Goal: Transaction & Acquisition: Purchase product/service

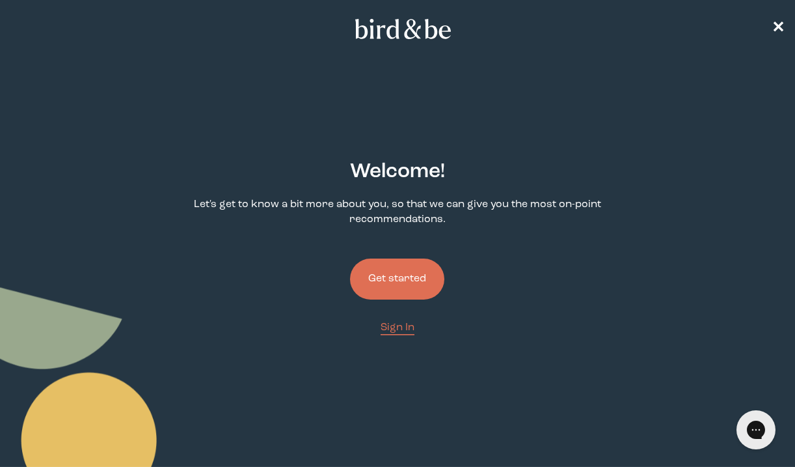
click at [410, 277] on button "Get started" at bounding box center [397, 278] width 94 height 41
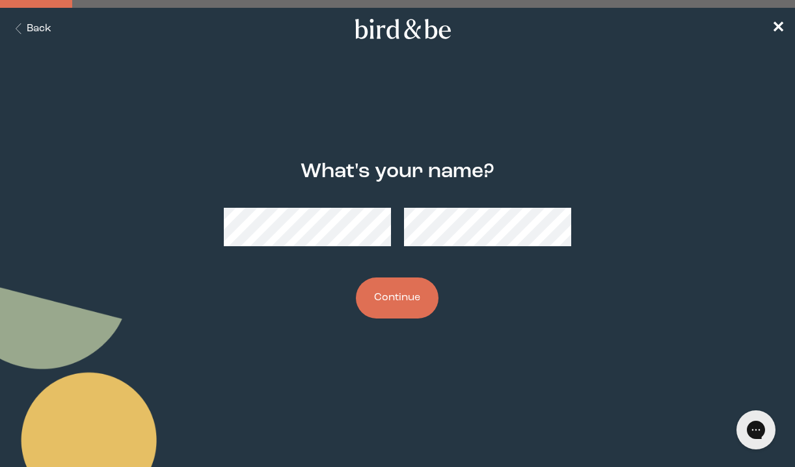
click at [372, 301] on button "Continue" at bounding box center [397, 297] width 83 height 41
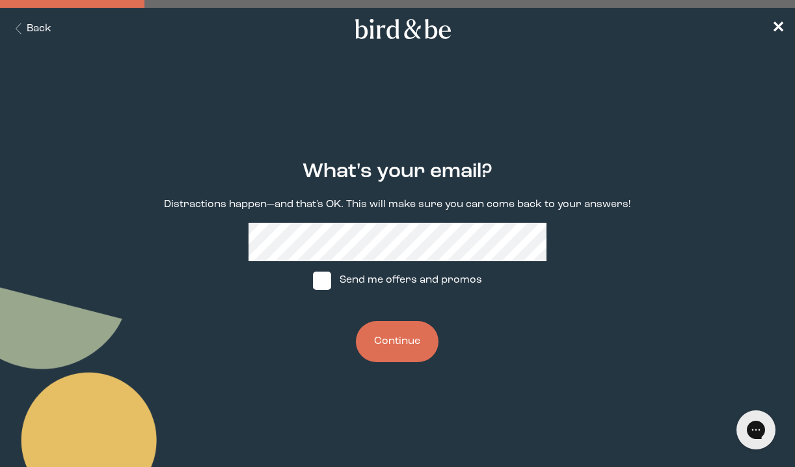
click at [394, 341] on button "Continue" at bounding box center [397, 341] width 83 height 41
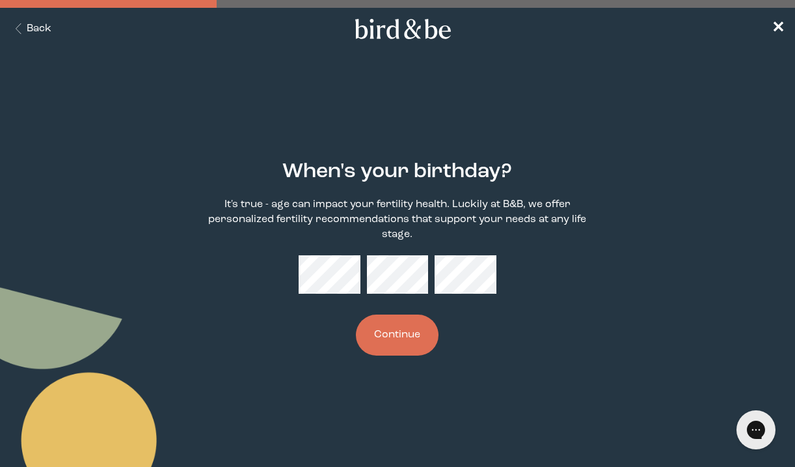
click at [379, 331] on button "Continue" at bounding box center [397, 334] width 83 height 41
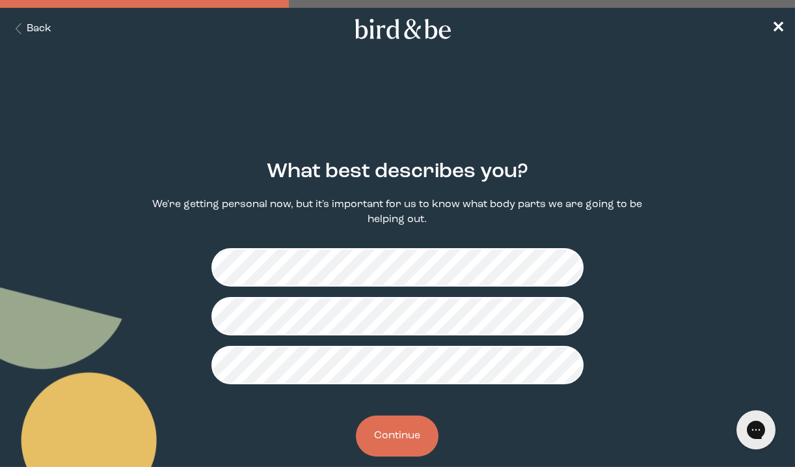
click at [383, 438] on button "Continue" at bounding box center [397, 435] width 83 height 41
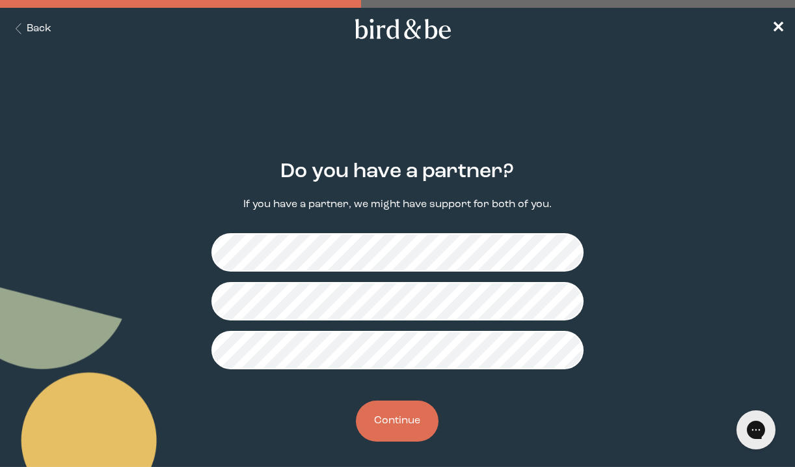
click at [391, 425] on button "Continue" at bounding box center [397, 420] width 83 height 41
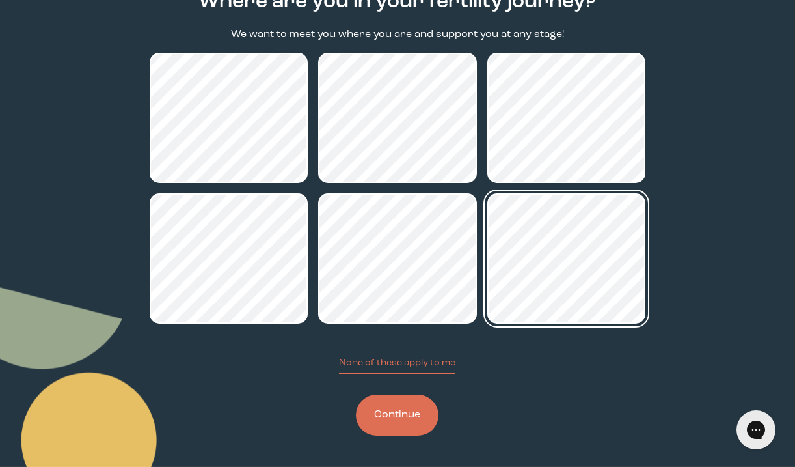
scroll to position [171, 0]
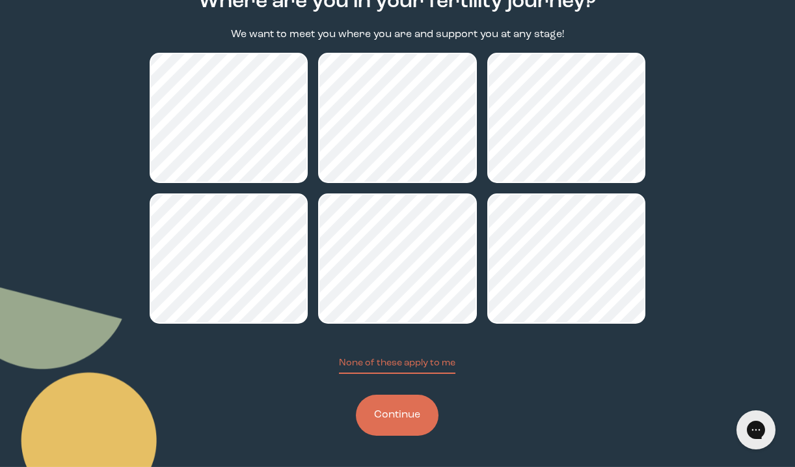
click at [415, 417] on button "Continue" at bounding box center [397, 414] width 83 height 41
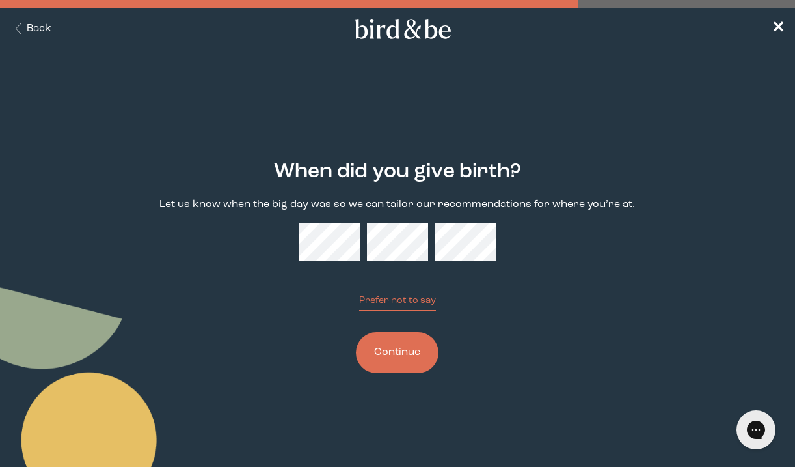
click at [413, 355] on button "Continue" at bounding box center [397, 352] width 83 height 41
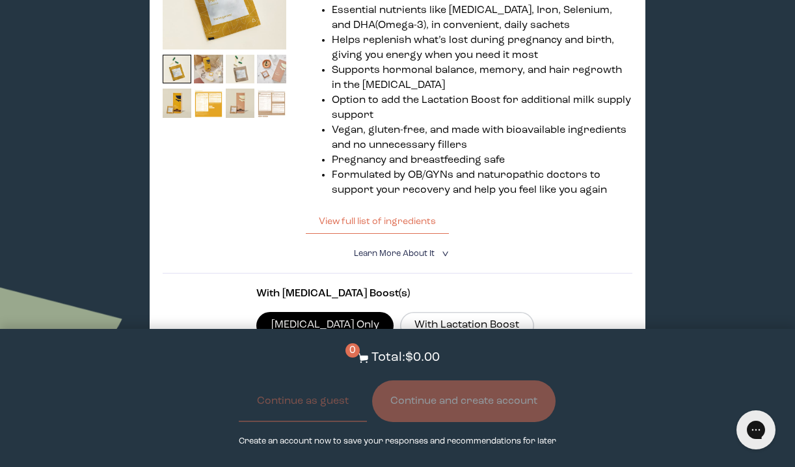
scroll to position [307, 0]
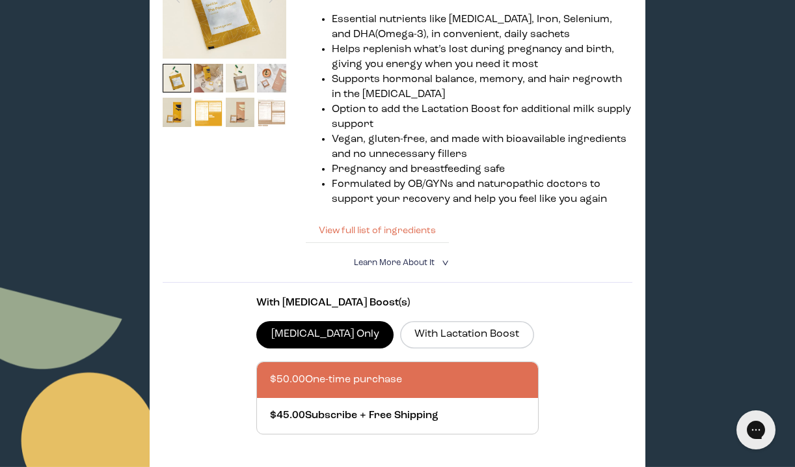
click at [420, 237] on button "View full list of ingredients" at bounding box center [377, 230] width 143 height 26
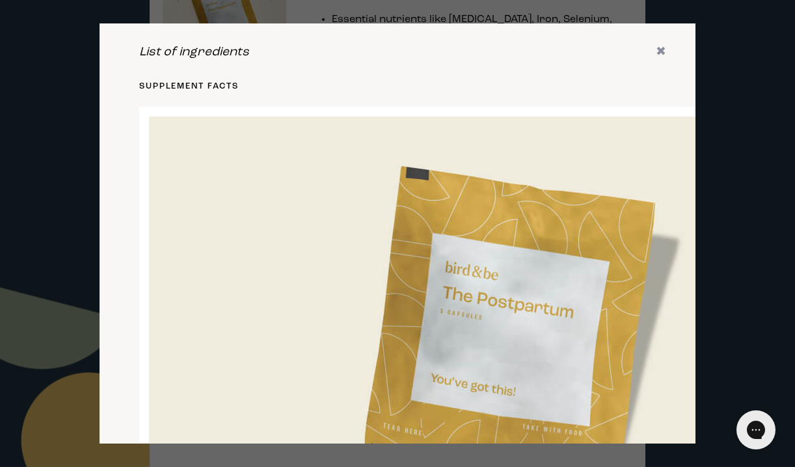
scroll to position [0, 0]
click at [661, 49] on icon "✖" at bounding box center [661, 52] width 10 height 13
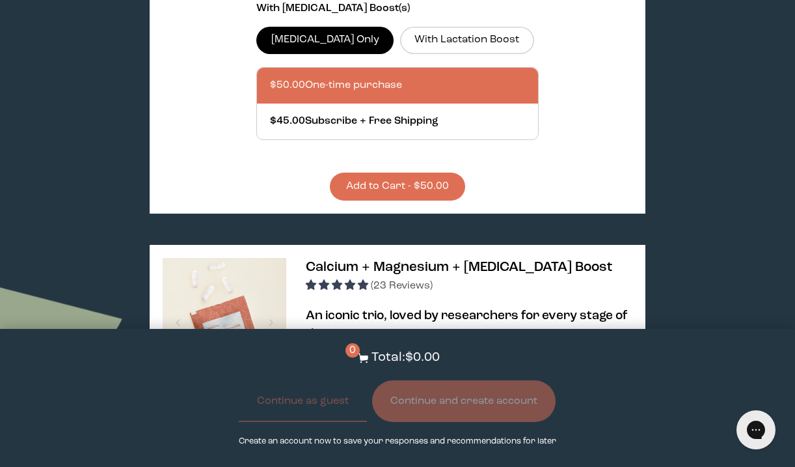
scroll to position [606, 0]
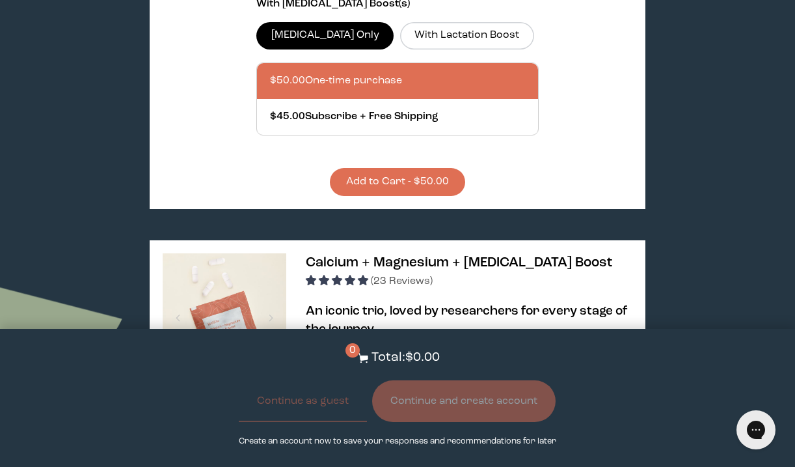
click at [415, 185] on button "Add to Cart - $50.00" at bounding box center [397, 182] width 135 height 28
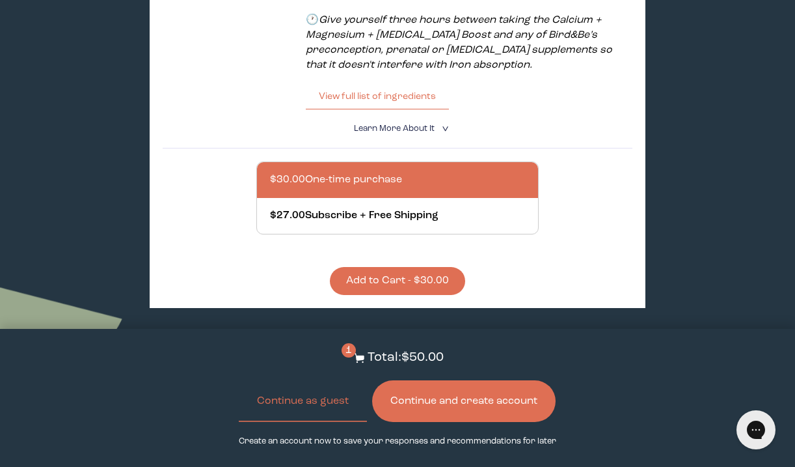
scroll to position [1103, 0]
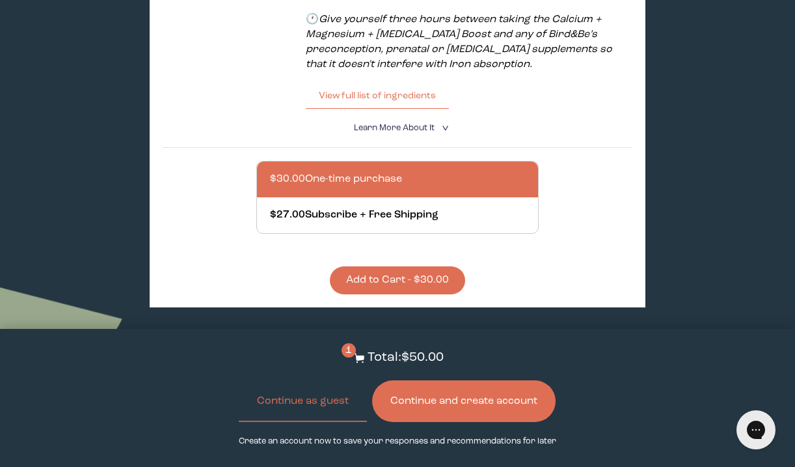
click at [400, 285] on button "Add to Cart - $30.00" at bounding box center [397, 280] width 135 height 28
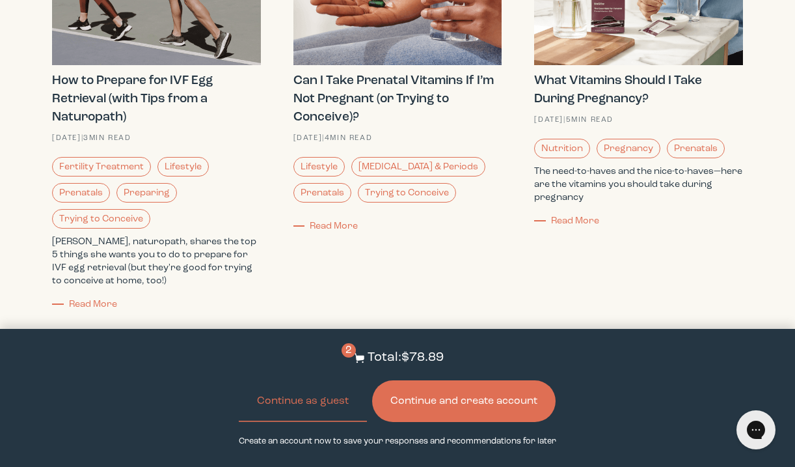
scroll to position [1703, 0]
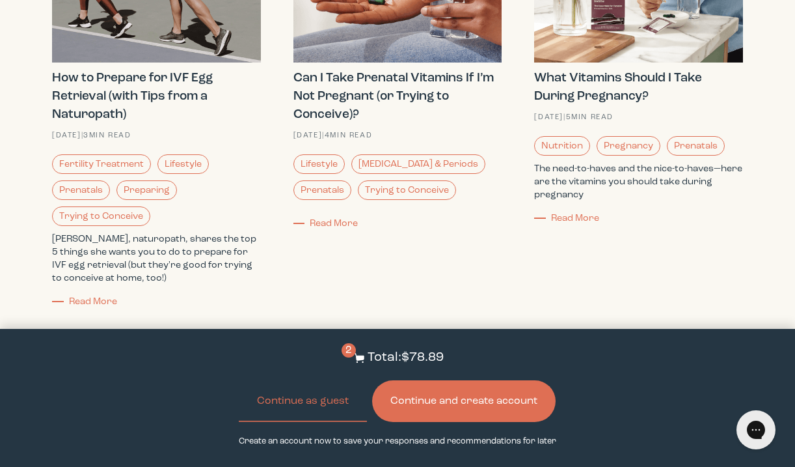
click at [396, 400] on button "Continue and create account" at bounding box center [464, 401] width 184 height 42
